Goal: Book appointment/travel/reservation

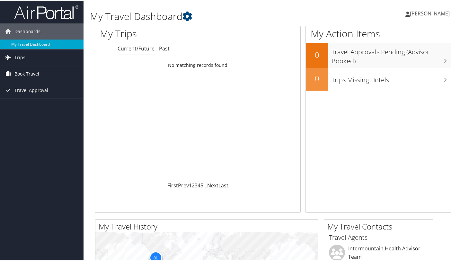
click at [22, 74] on span "Book Travel" at bounding box center [26, 73] width 25 height 16
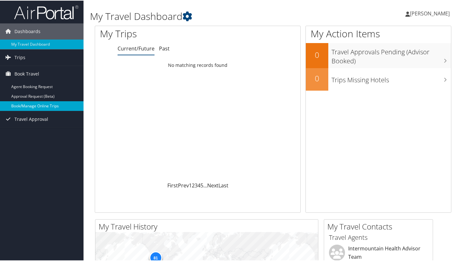
click at [38, 106] on link "Book/Manage Online Trips" at bounding box center [41, 105] width 83 height 10
